Goal: Information Seeking & Learning: Learn about a topic

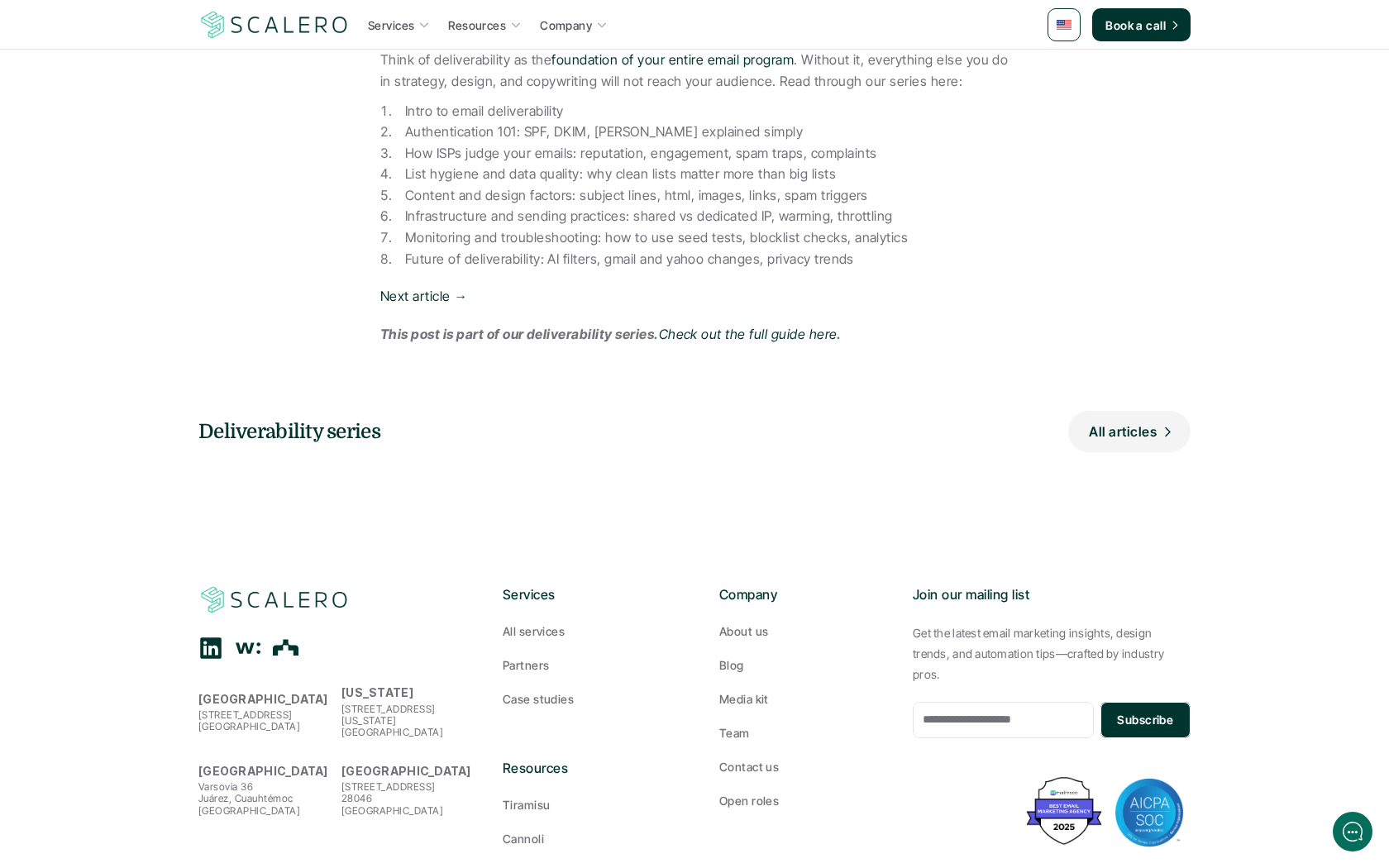
scroll to position [1009, 0]
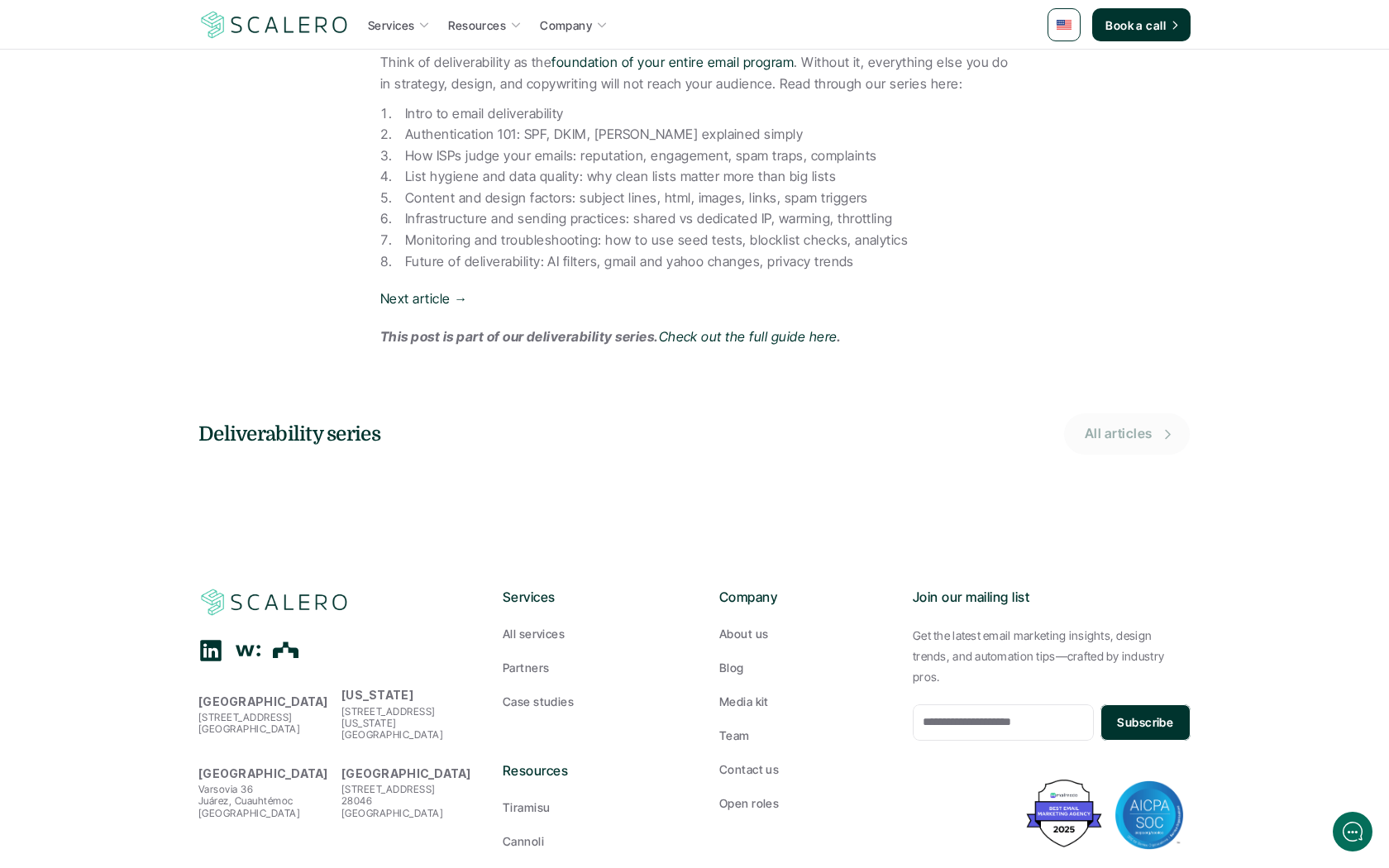
click at [1136, 424] on p "All articles" at bounding box center [1118, 434] width 67 height 21
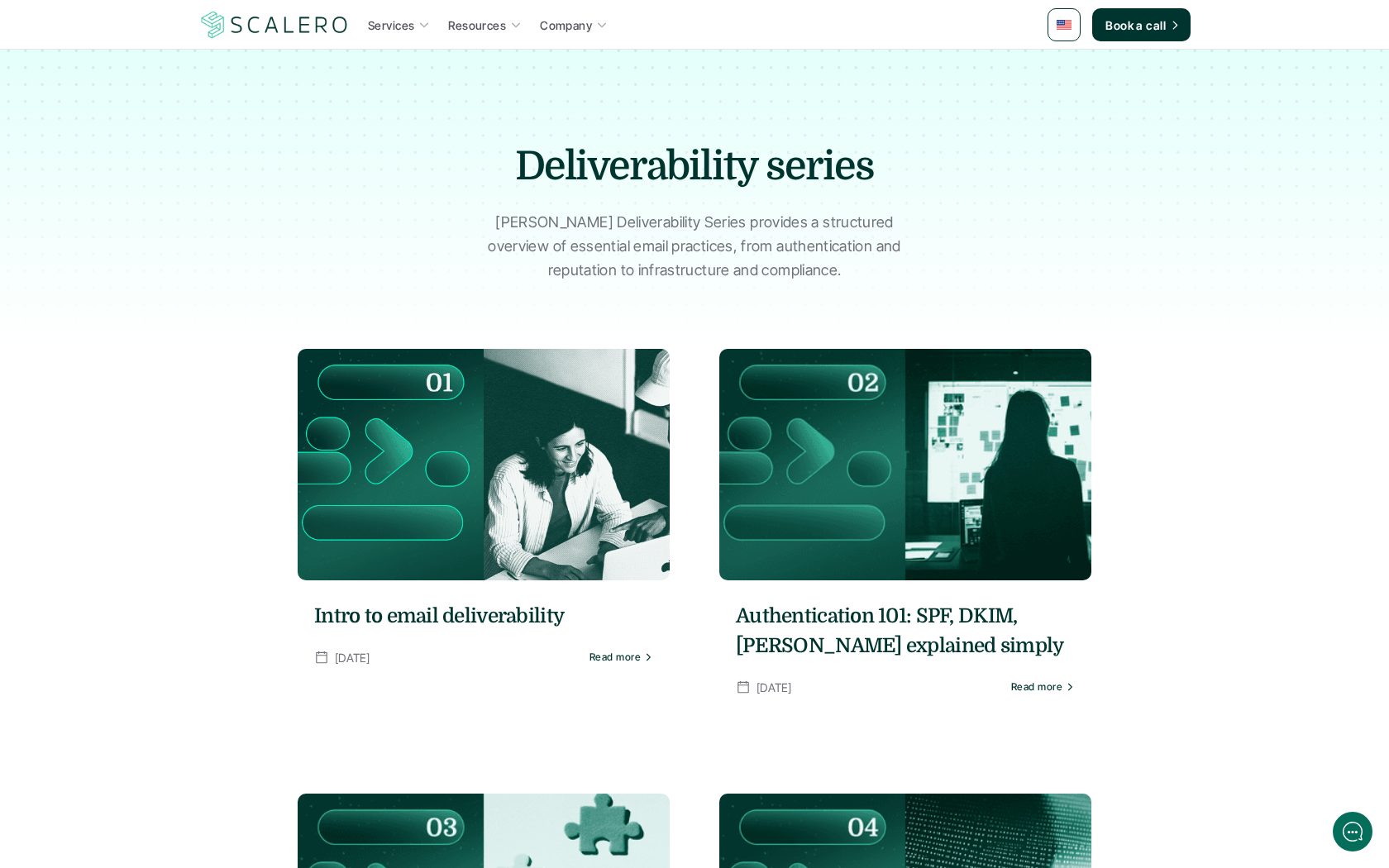
scroll to position [31, 0]
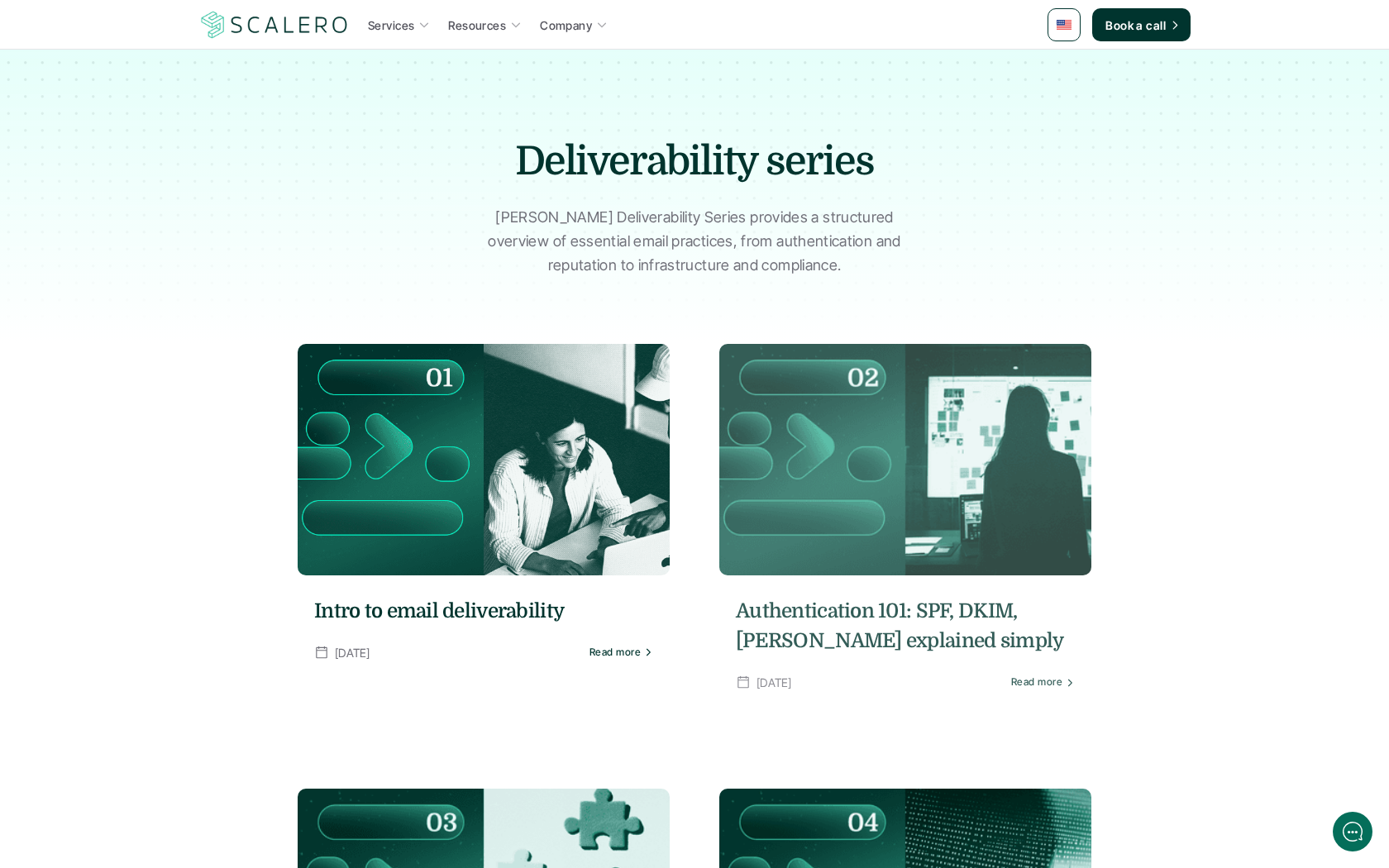
click at [887, 465] on img at bounding box center [905, 460] width 372 height 232
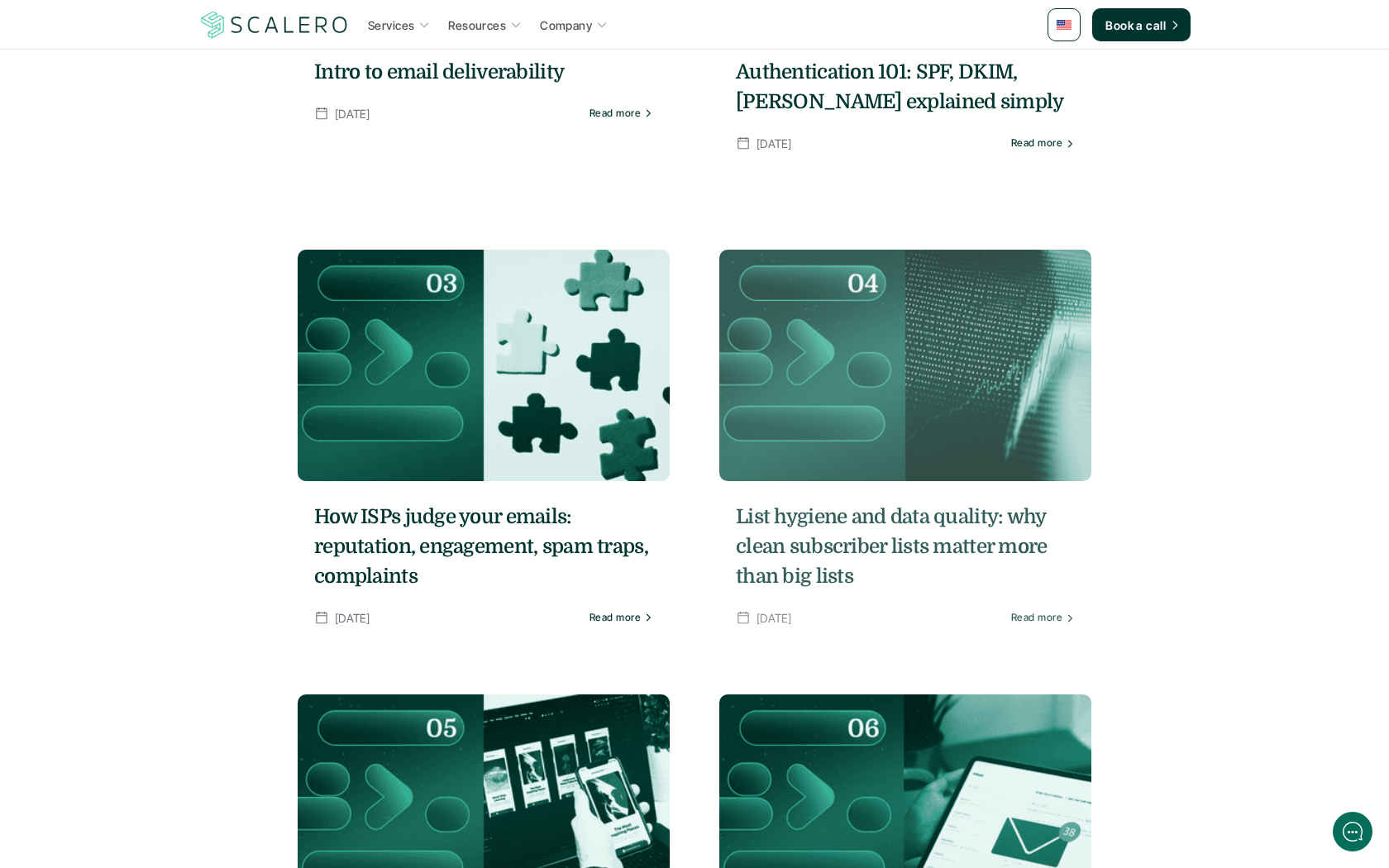
scroll to position [599, 0]
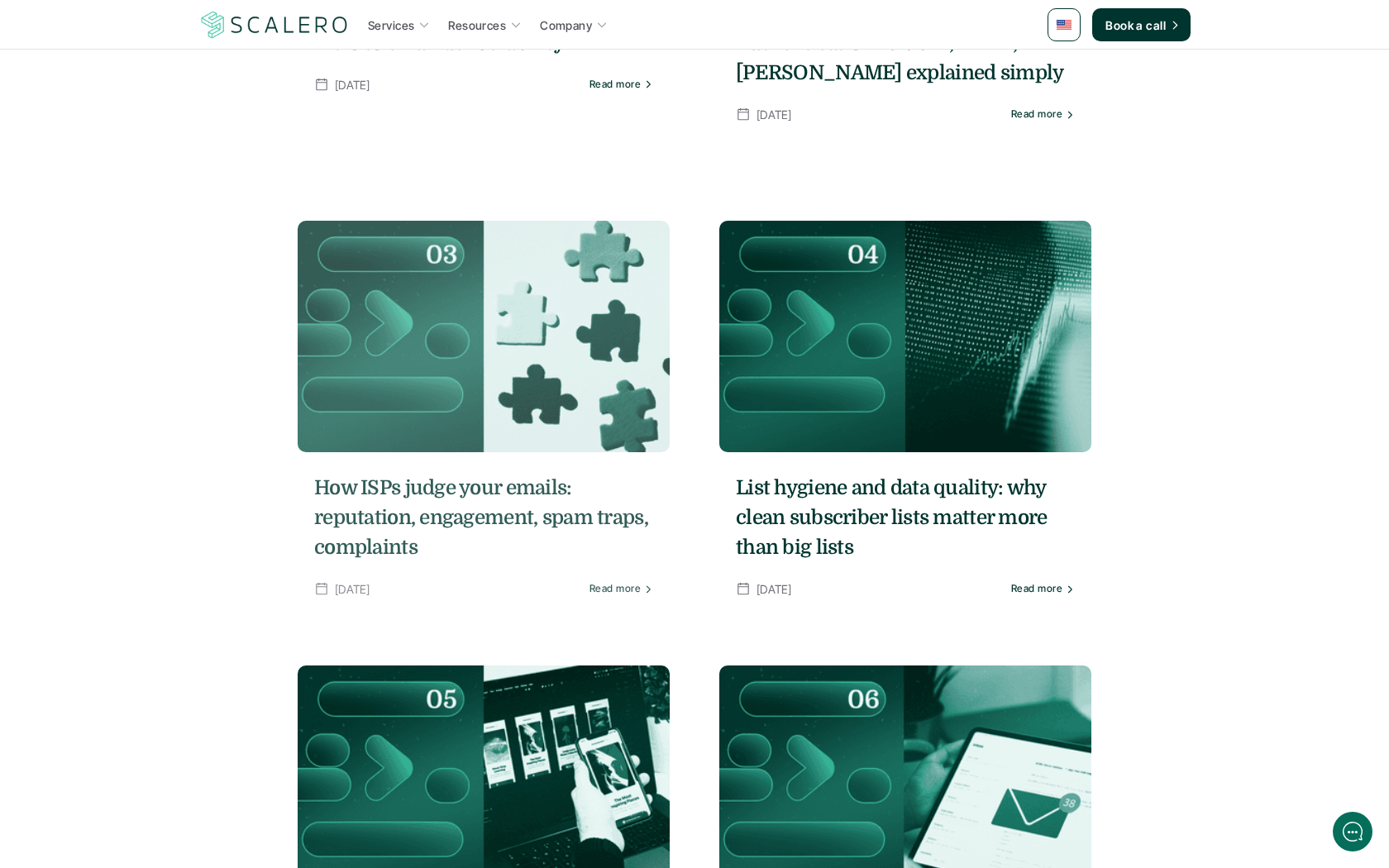
click at [505, 327] on img at bounding box center [483, 336] width 372 height 232
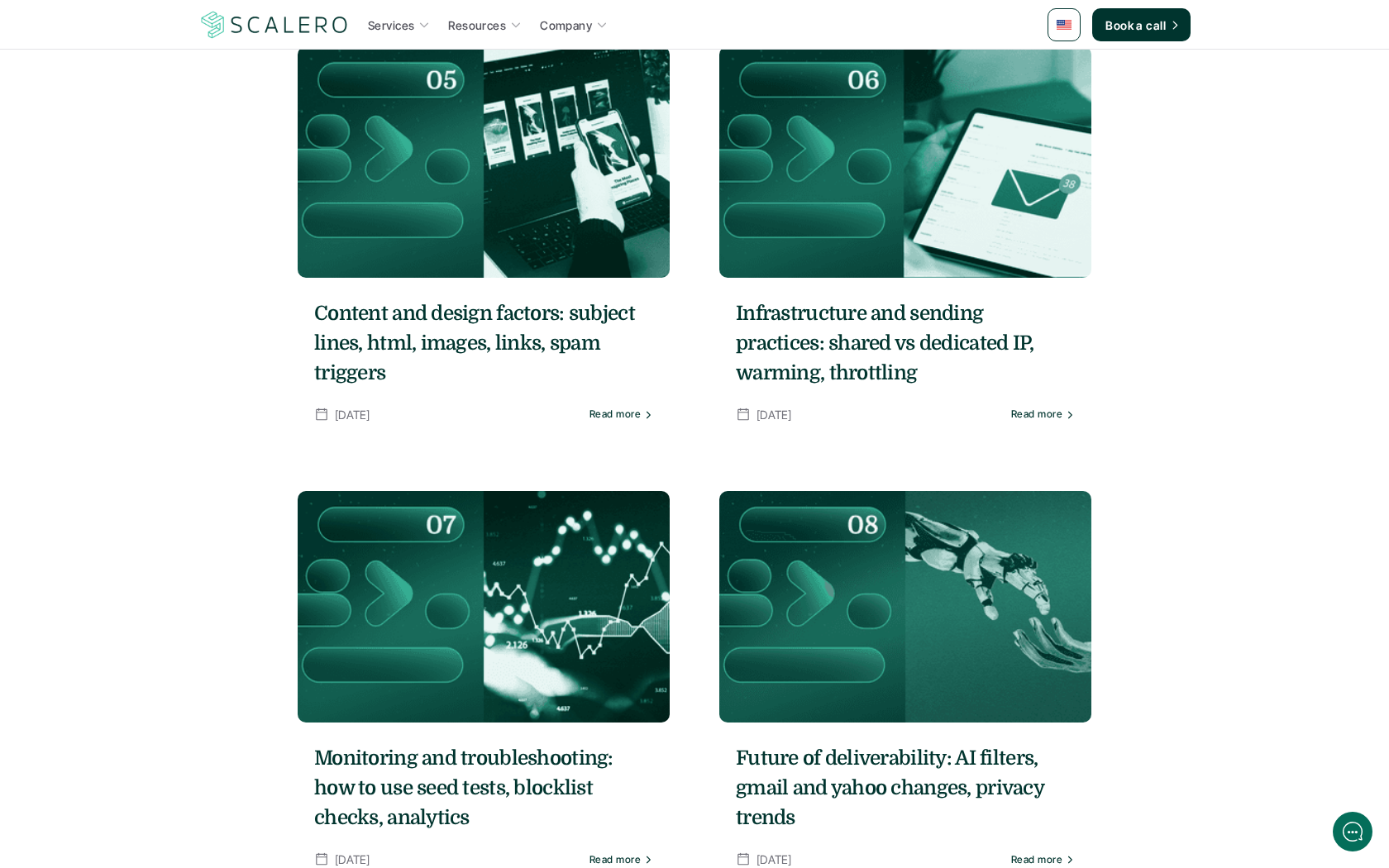
scroll to position [1228, 0]
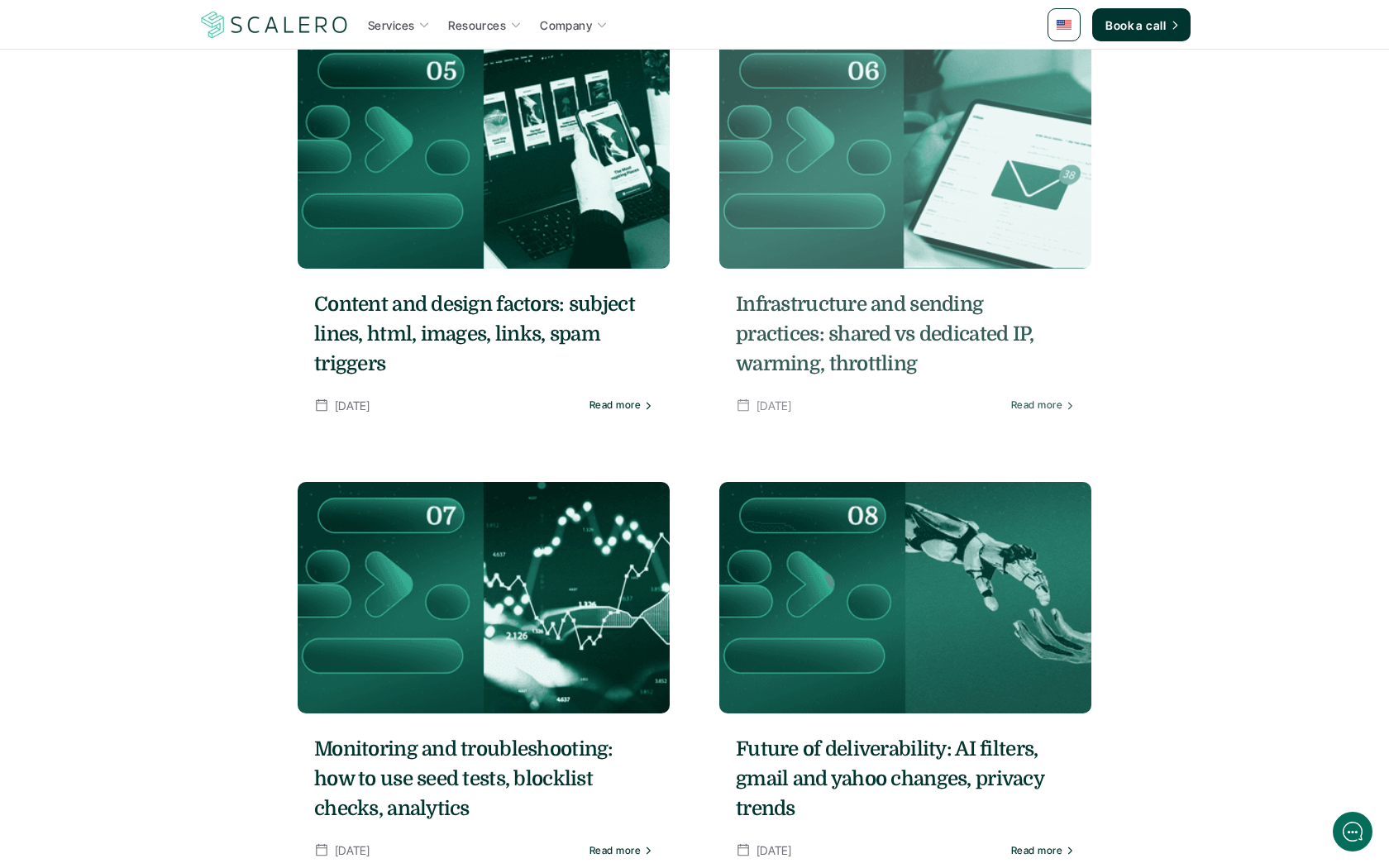
click at [854, 200] on img at bounding box center [905, 152] width 372 height 232
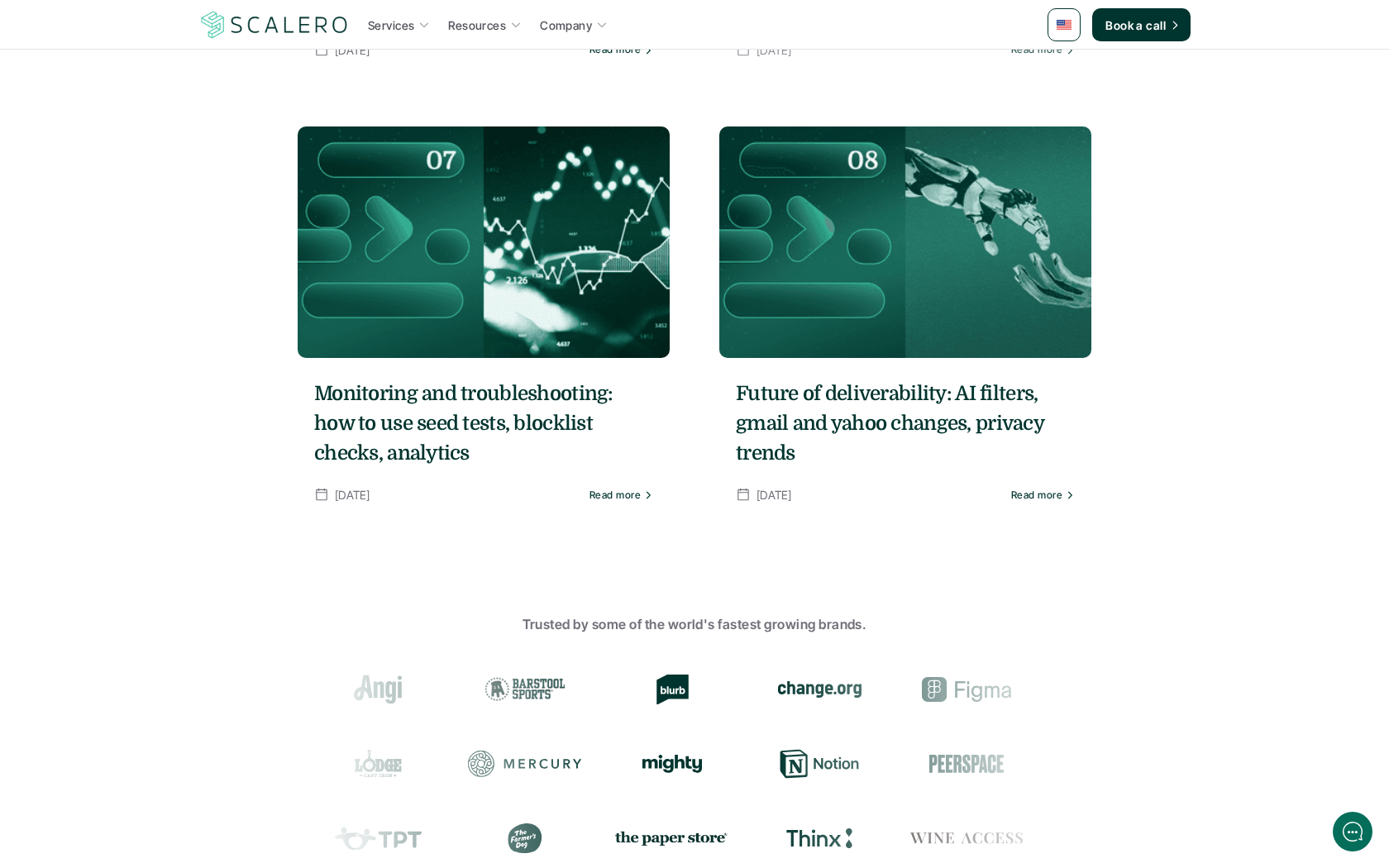
scroll to position [1586, 0]
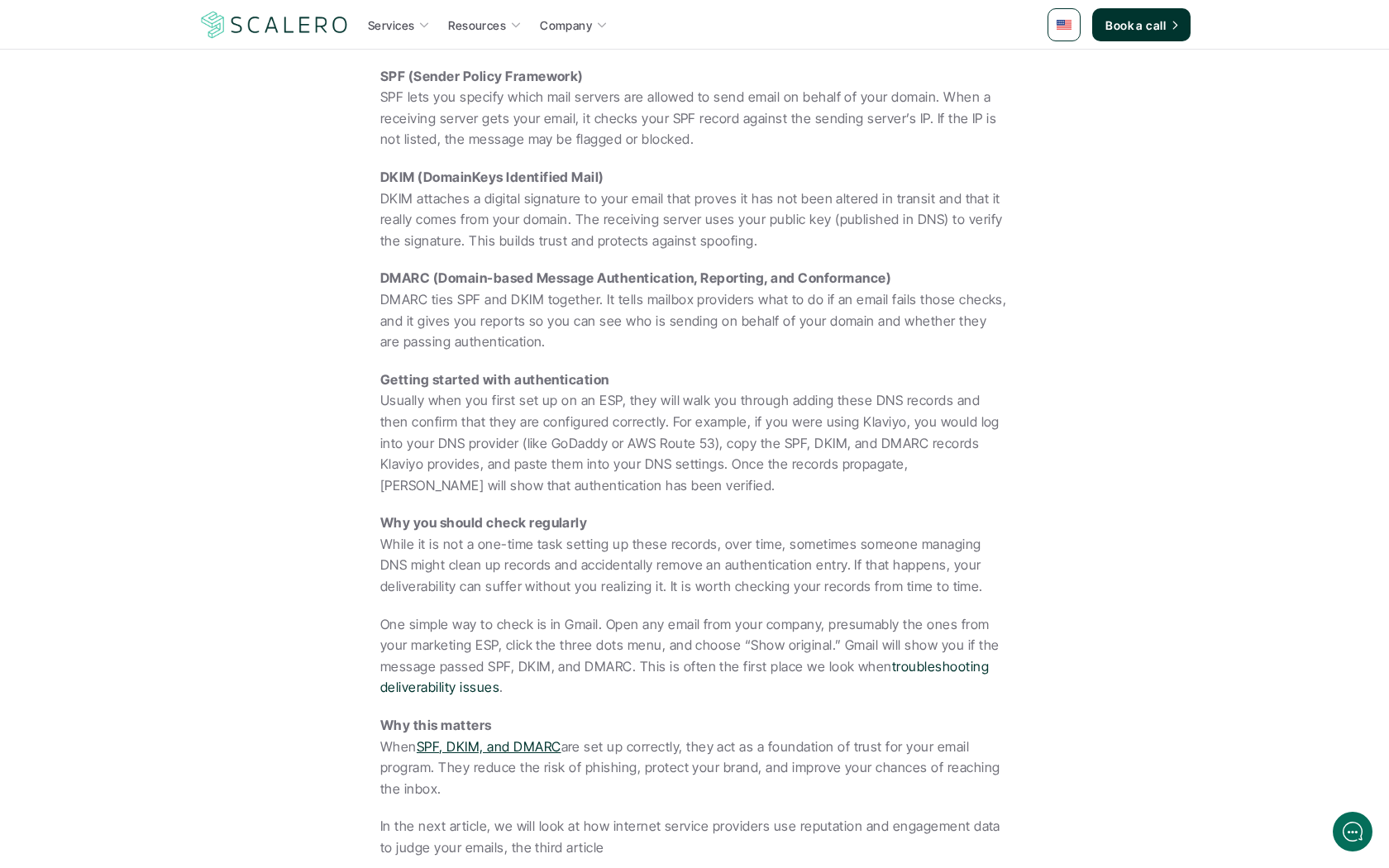
scroll to position [796, 0]
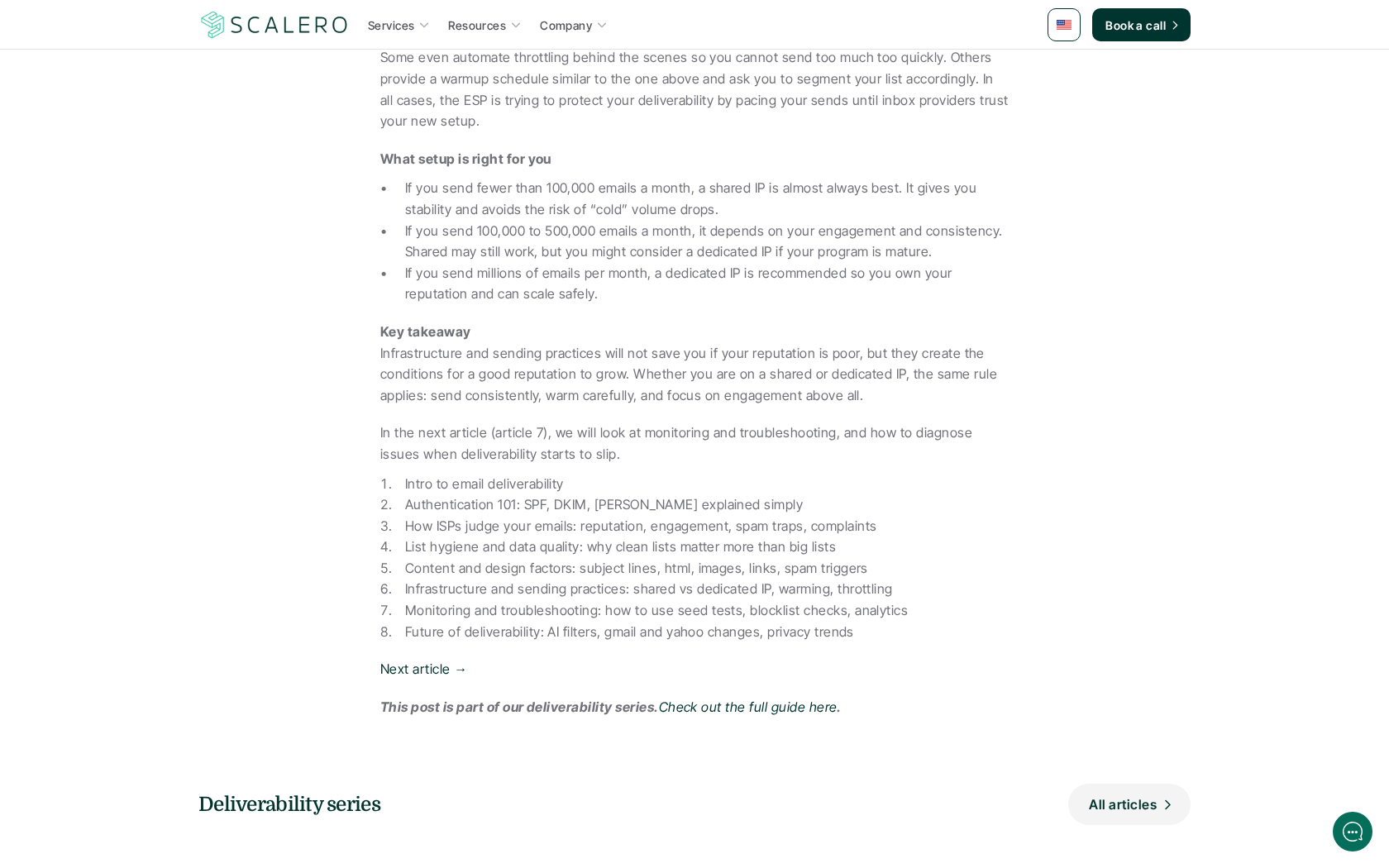
scroll to position [1604, 0]
